Goal: Navigation & Orientation: Find specific page/section

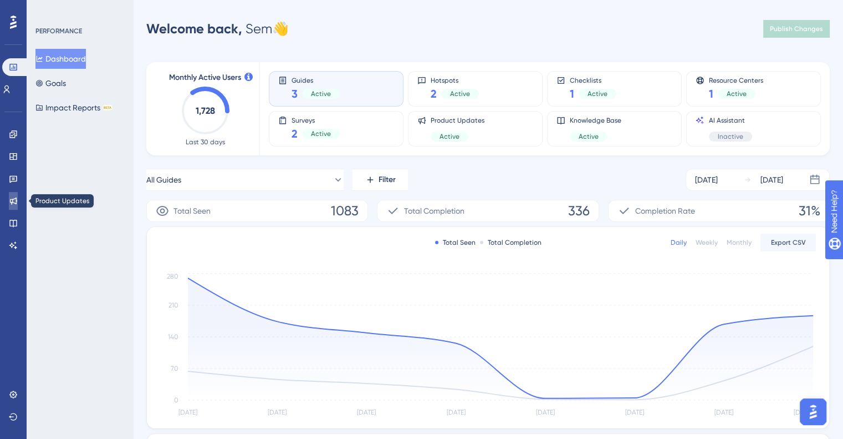
click at [14, 204] on icon at bounding box center [13, 200] width 9 height 9
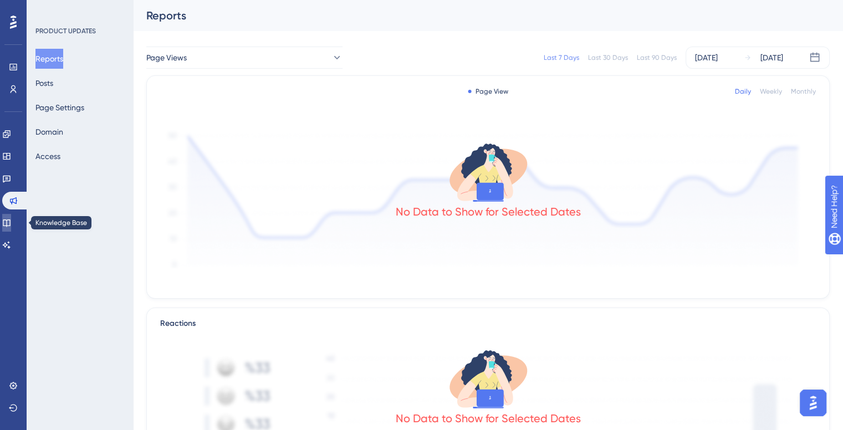
click at [11, 219] on icon at bounding box center [6, 222] width 9 height 9
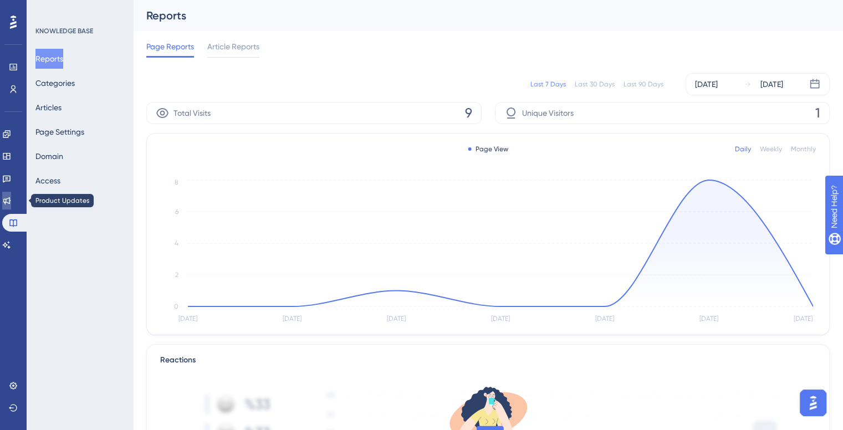
click at [11, 200] on link at bounding box center [6, 201] width 9 height 18
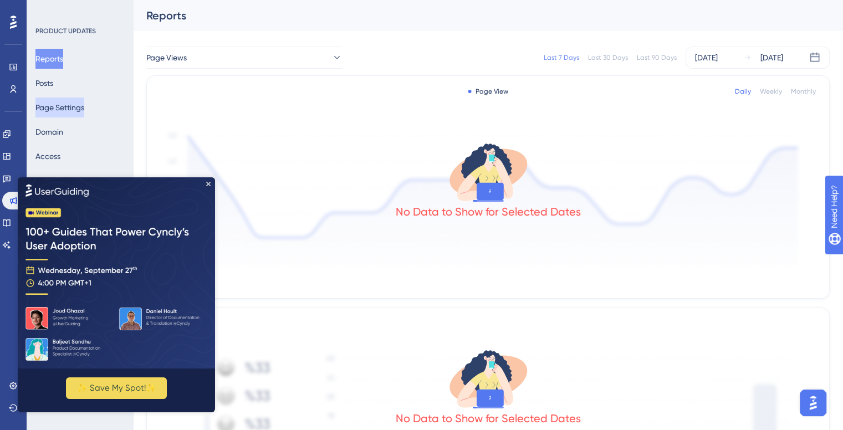
click at [49, 109] on button "Page Settings" at bounding box center [59, 108] width 49 height 20
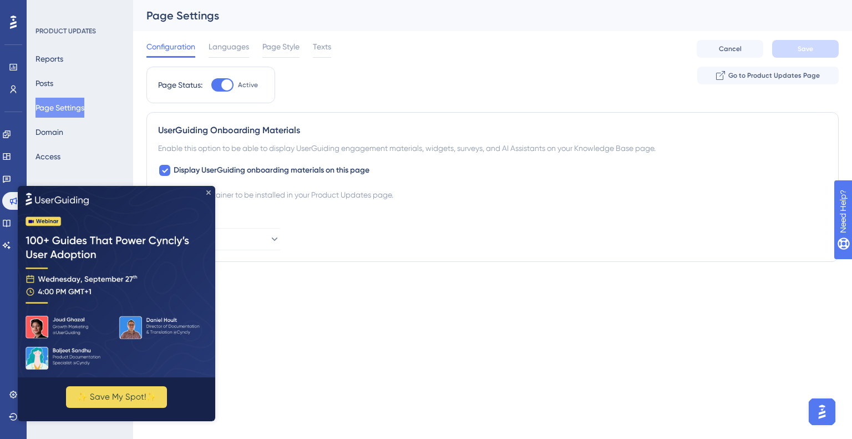
click at [207, 191] on icon "Close Preview" at bounding box center [208, 192] width 4 height 4
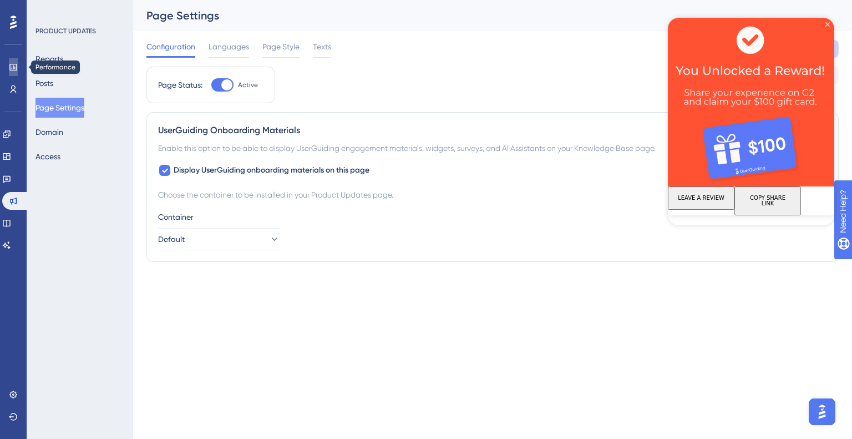
click at [13, 68] on icon at bounding box center [13, 67] width 9 height 9
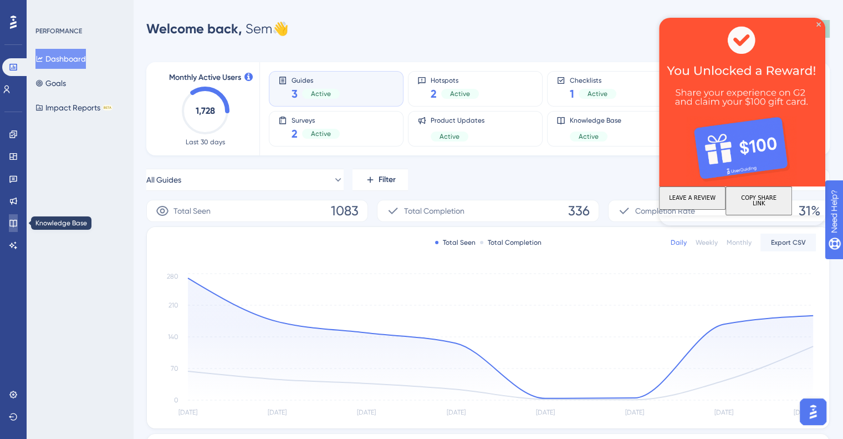
click at [10, 222] on icon at bounding box center [12, 223] width 7 height 7
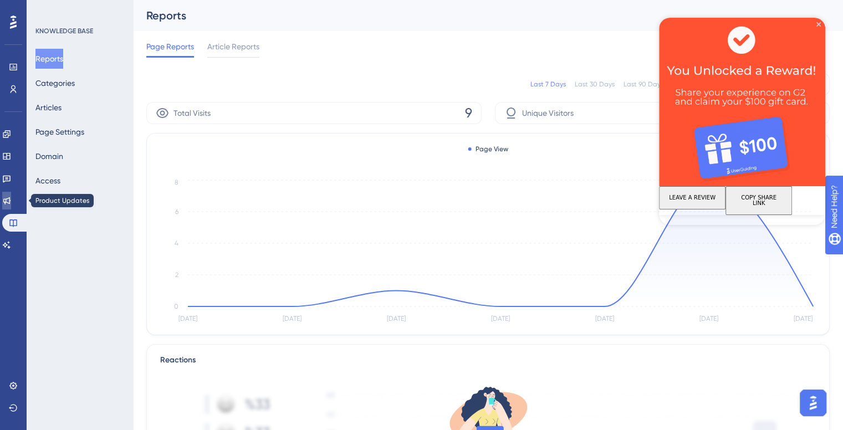
click at [11, 200] on icon at bounding box center [6, 200] width 7 height 7
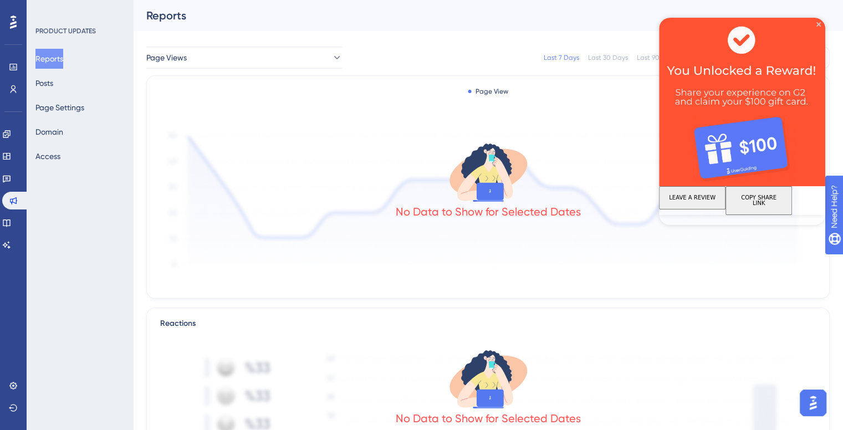
click at [75, 89] on div "Reports Posts Page Settings Domain Access" at bounding box center [80, 108] width 90 height 118
click at [52, 83] on button "Posts" at bounding box center [44, 83] width 18 height 20
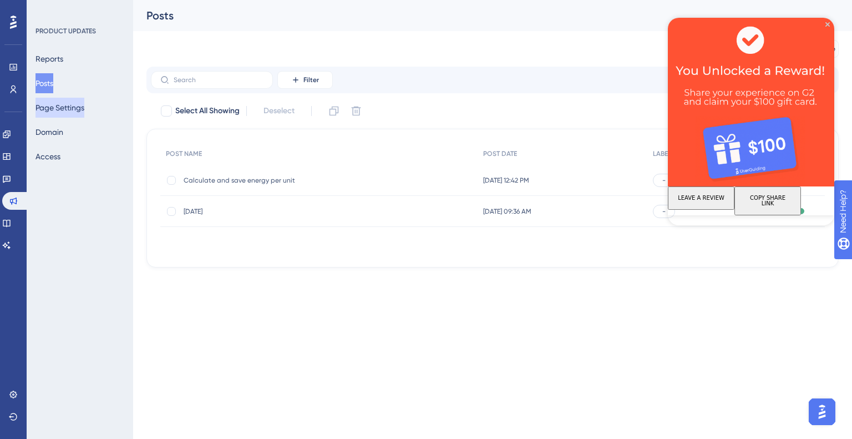
click at [70, 111] on button "Page Settings" at bounding box center [59, 108] width 49 height 20
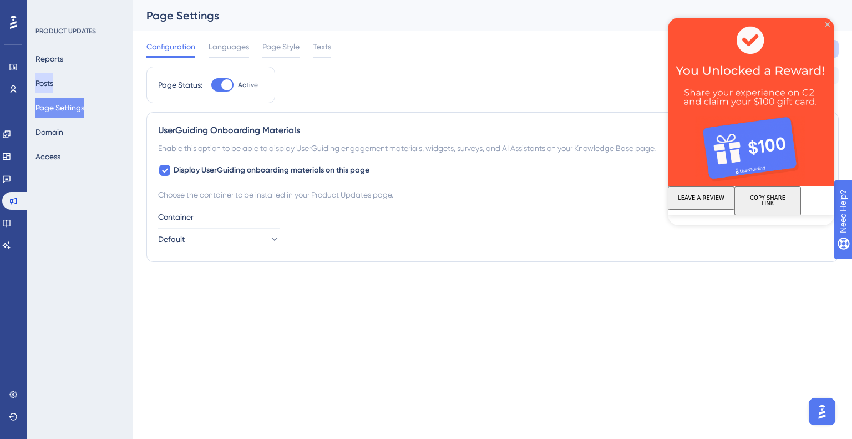
click at [51, 77] on button "Posts" at bounding box center [44, 83] width 18 height 20
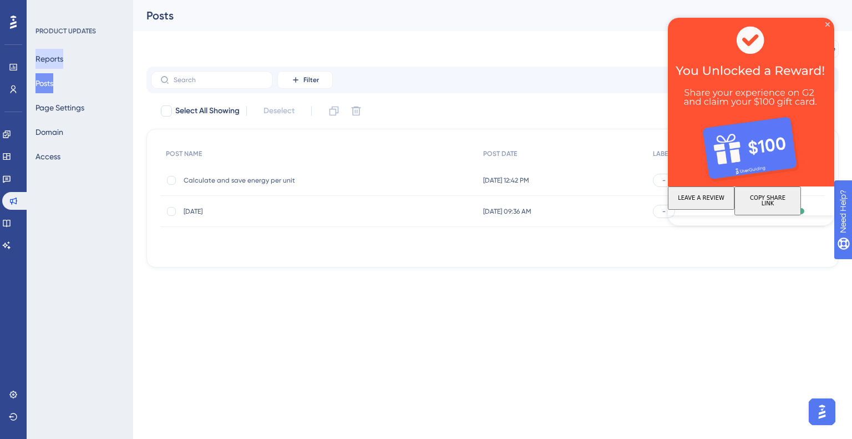
click at [55, 52] on button "Reports" at bounding box center [49, 59] width 28 height 20
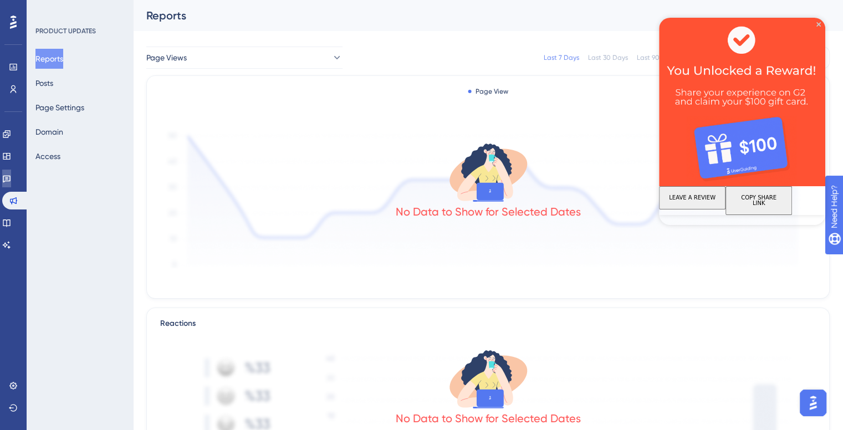
click at [11, 170] on link at bounding box center [6, 179] width 9 height 18
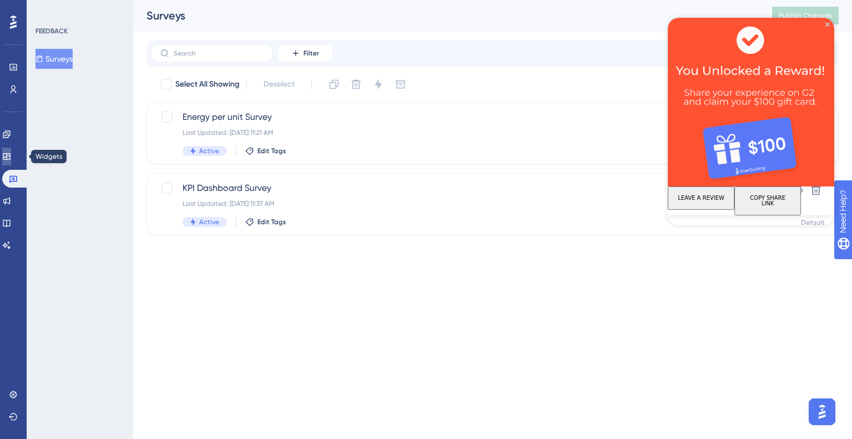
click at [8, 155] on link at bounding box center [6, 156] width 9 height 18
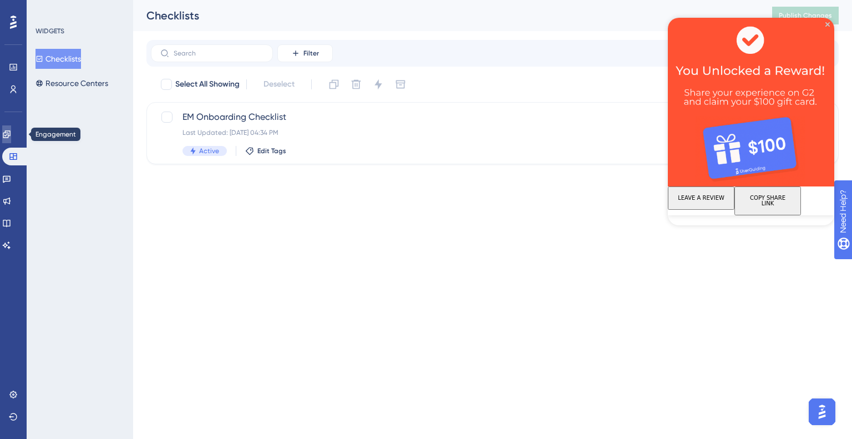
click at [9, 130] on icon at bounding box center [6, 134] width 9 height 9
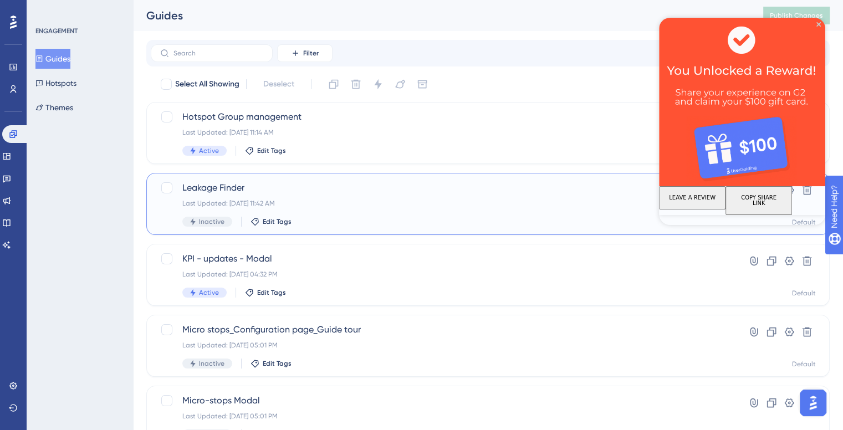
click at [215, 191] on span "Leakage Finder" at bounding box center [443, 187] width 523 height 13
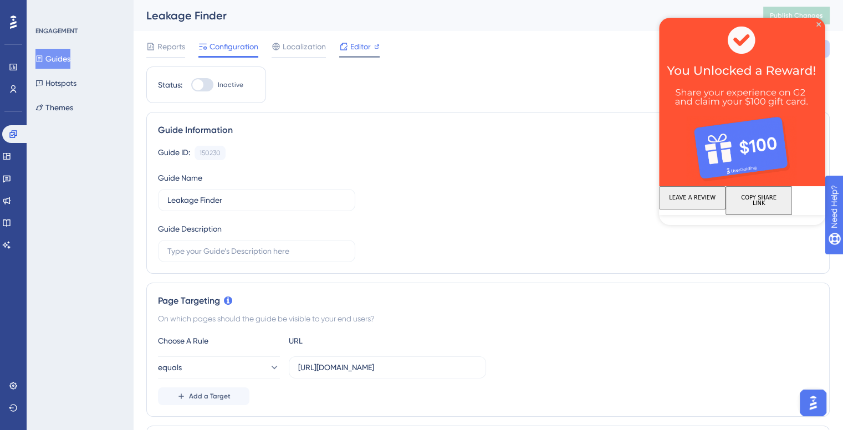
click at [360, 48] on span "Editor" at bounding box center [360, 46] width 21 height 13
